Goal: Task Accomplishment & Management: Manage account settings

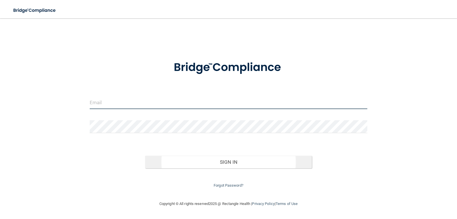
type input "[EMAIL_ADDRESS][DOMAIN_NAME]"
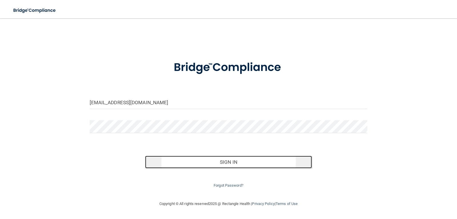
click at [232, 156] on button "Sign In" at bounding box center [228, 162] width 167 height 13
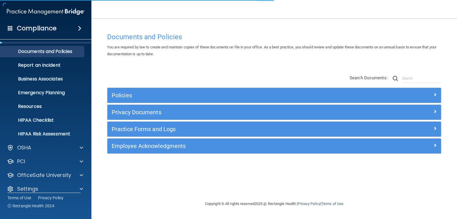
scroll to position [19, 0]
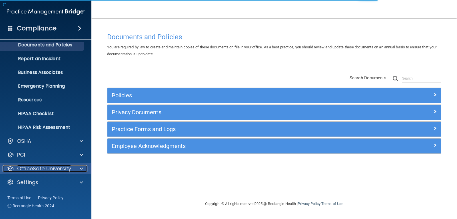
click at [75, 167] on div at bounding box center [80, 168] width 14 height 7
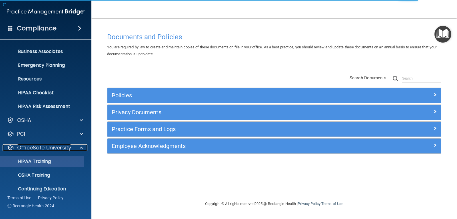
scroll to position [60, 0]
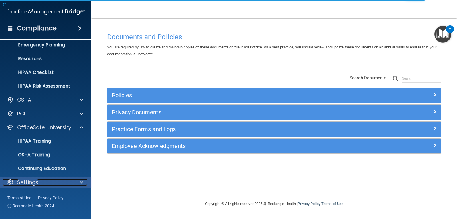
click at [54, 182] on div "Settings" at bounding box center [38, 182] width 71 height 7
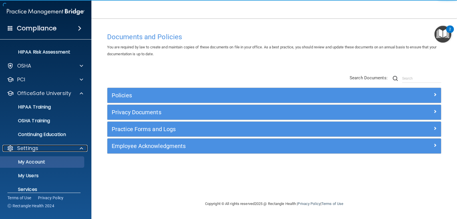
scroll to position [115, 0]
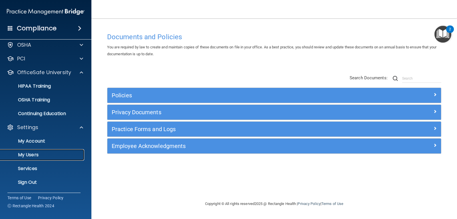
click at [25, 153] on p "My Users" at bounding box center [43, 155] width 78 height 6
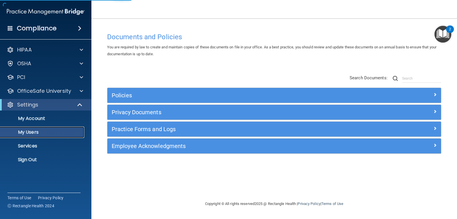
select select "20"
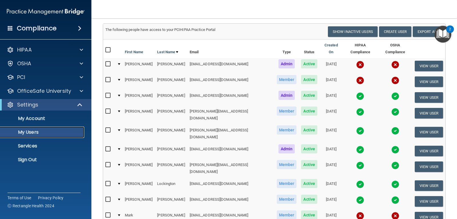
scroll to position [30, 0]
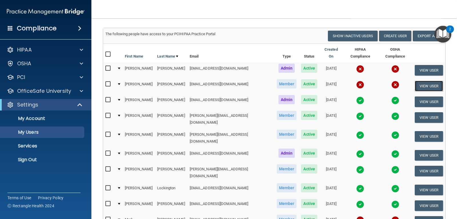
click at [421, 82] on button "View User" at bounding box center [429, 86] width 28 height 11
